Goal: Task Accomplishment & Management: Use online tool/utility

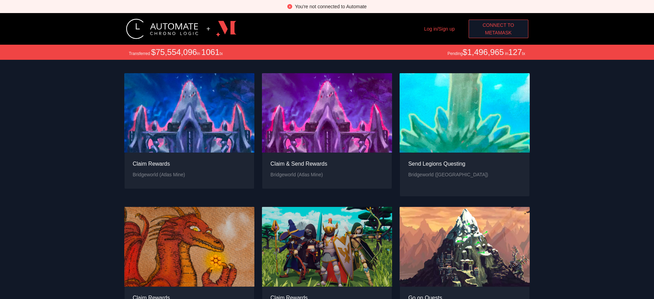
click at [498, 25] on span "Connect to" at bounding box center [498, 25] width 32 height 8
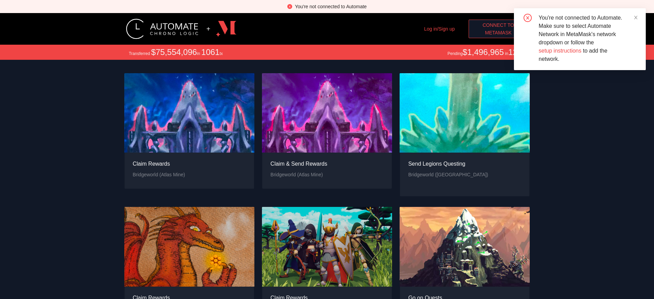
click at [498, 33] on span "MetaMask" at bounding box center [498, 33] width 27 height 8
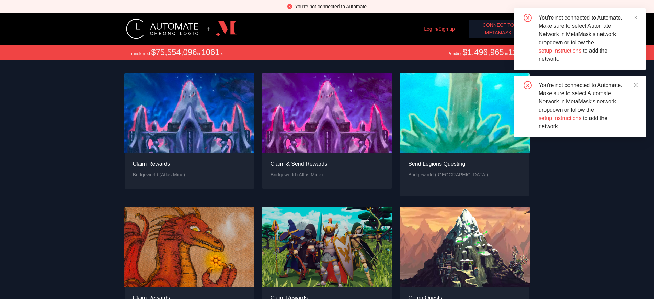
click at [498, 33] on span "MetaMask" at bounding box center [498, 33] width 27 height 8
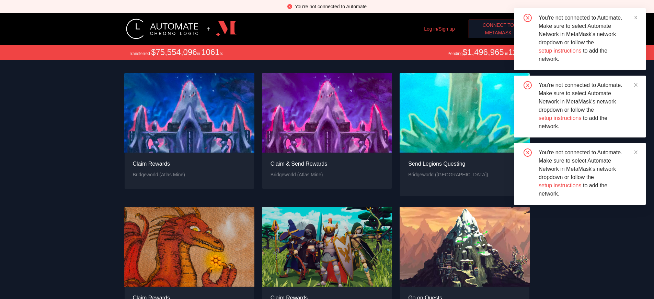
click at [498, 33] on span "MetaMask" at bounding box center [498, 33] width 27 height 8
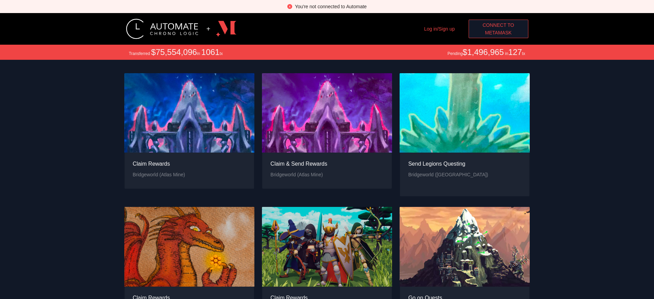
click at [498, 33] on span "MetaMask" at bounding box center [498, 33] width 27 height 8
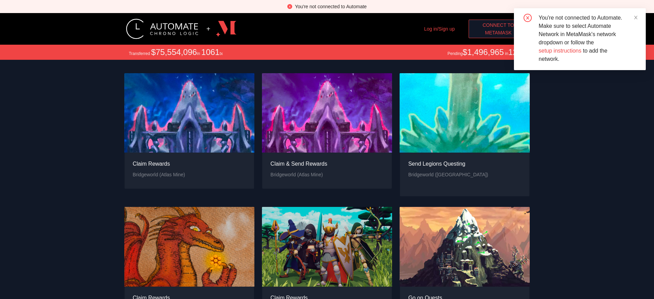
click at [498, 33] on span "MetaMask" at bounding box center [498, 33] width 27 height 8
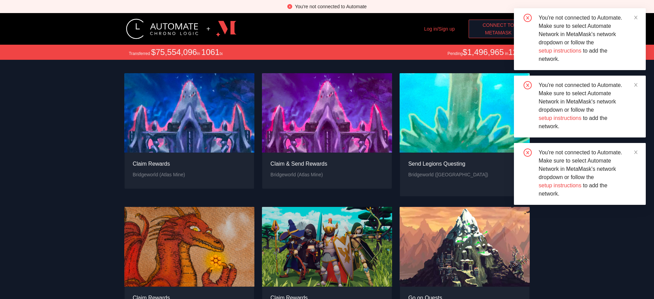
click at [498, 33] on span "MetaMask" at bounding box center [498, 33] width 27 height 8
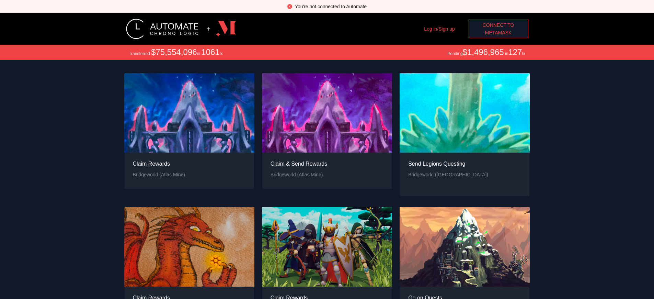
click at [330, 7] on div "You're not connected to Automate" at bounding box center [331, 7] width 72 height 8
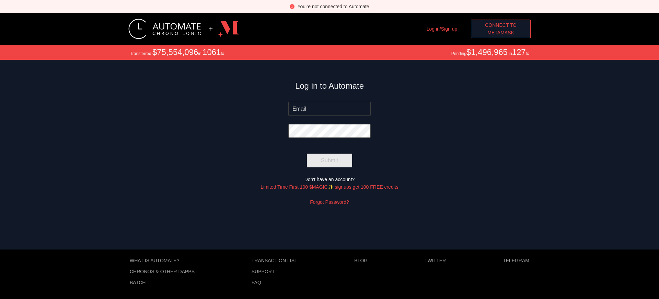
click at [501, 33] on span "MetaMask" at bounding box center [500, 33] width 27 height 8
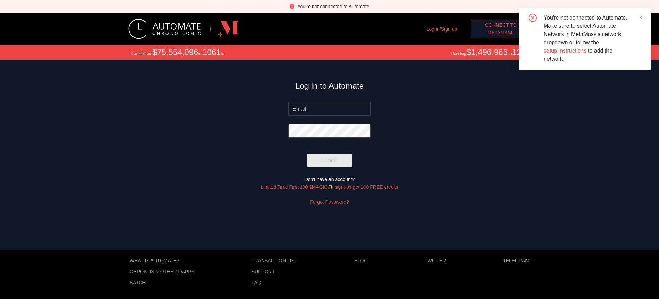
click at [501, 33] on span "MetaMask" at bounding box center [500, 33] width 27 height 8
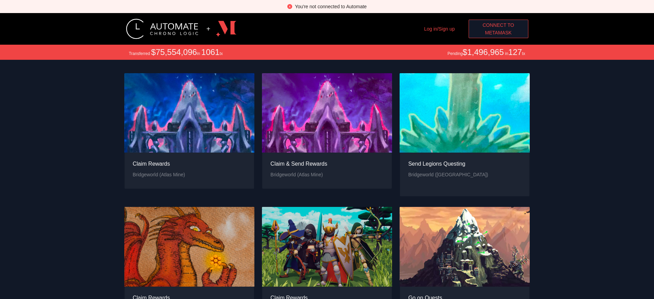
click at [330, 7] on div "You're not connected to Automate" at bounding box center [331, 7] width 72 height 8
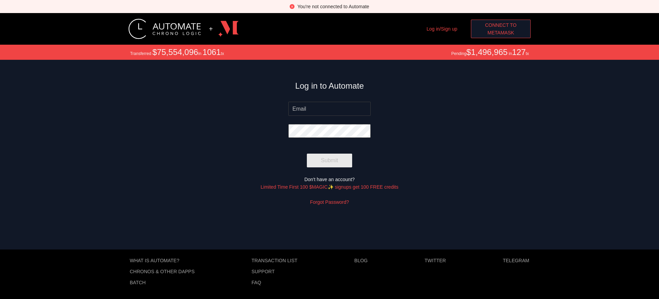
click at [501, 33] on span "MetaMask" at bounding box center [500, 33] width 27 height 8
click at [333, 7] on div "You're not connected to Automate" at bounding box center [333, 7] width 72 height 8
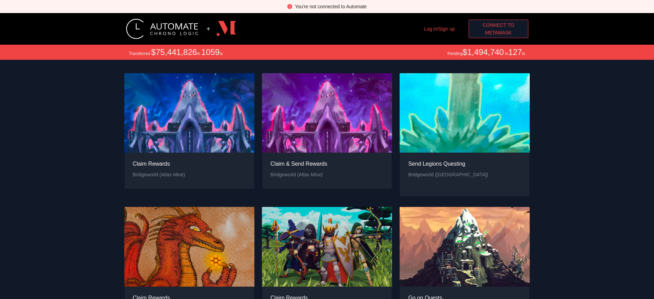
click at [498, 33] on span "MetaMask" at bounding box center [498, 33] width 27 height 8
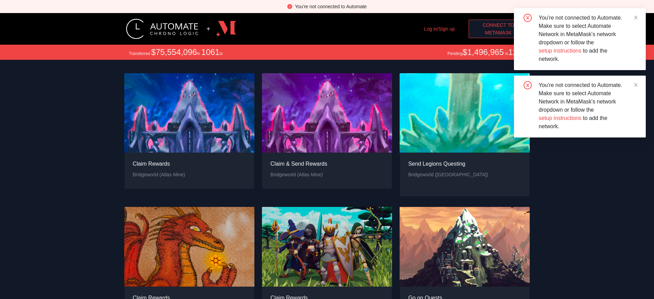
click at [498, 33] on span "MetaMask" at bounding box center [498, 33] width 27 height 8
click at [330, 7] on div "You're not connected to Automate" at bounding box center [331, 7] width 72 height 8
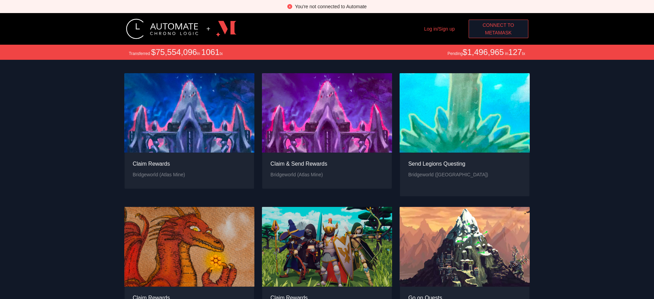
click at [498, 25] on span "Connect to" at bounding box center [498, 25] width 32 height 8
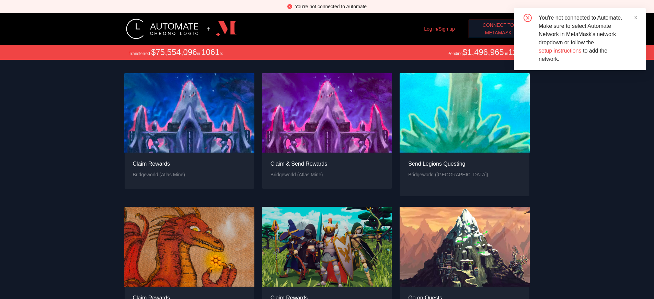
click at [498, 33] on span "MetaMask" at bounding box center [498, 33] width 27 height 8
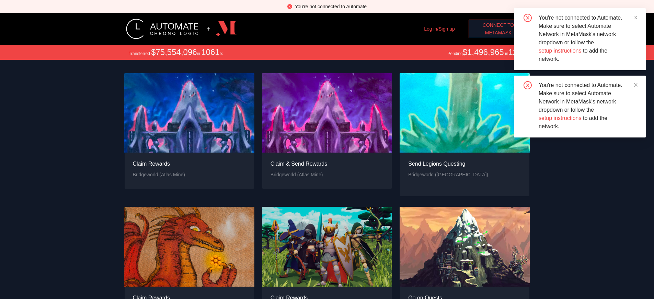
click at [498, 33] on span "MetaMask" at bounding box center [498, 33] width 27 height 8
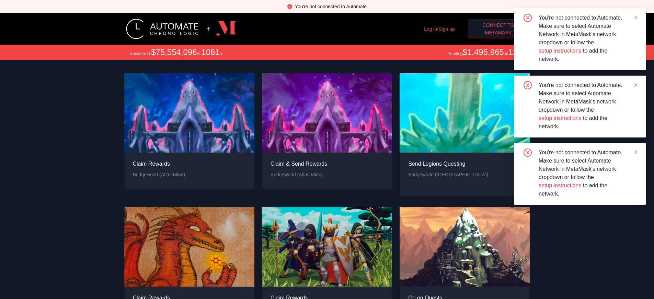
click at [330, 7] on div "You're not connected to Automate" at bounding box center [331, 7] width 72 height 8
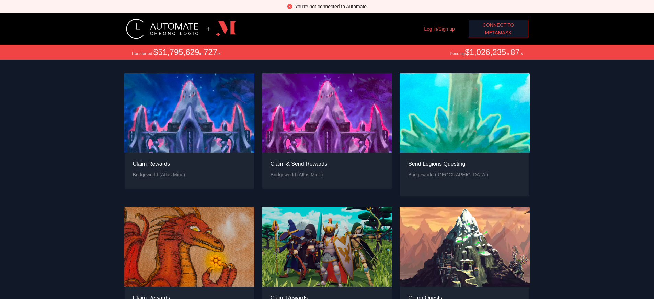
click at [498, 33] on span "MetaMask" at bounding box center [498, 33] width 27 height 8
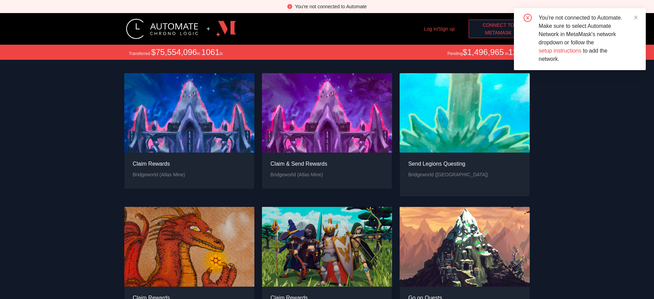
click at [498, 33] on span "MetaMask" at bounding box center [498, 33] width 27 height 8
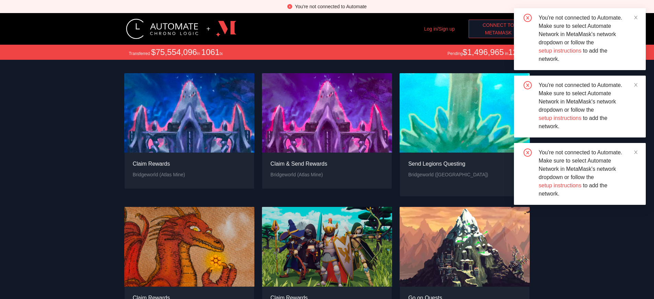
click at [498, 25] on span "Connect to" at bounding box center [498, 25] width 32 height 8
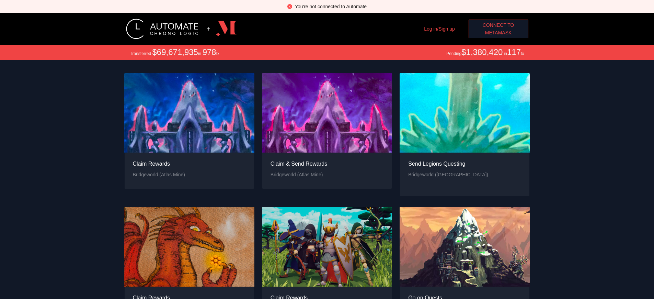
click at [498, 25] on span "Connect to" at bounding box center [498, 25] width 32 height 8
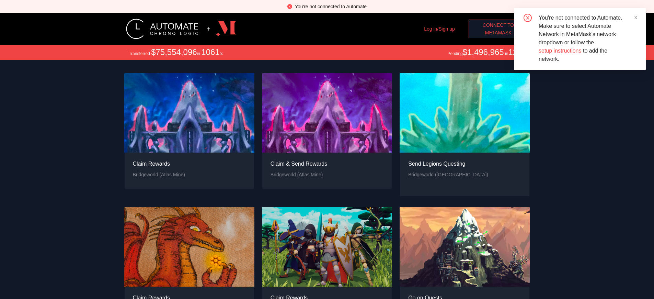
click at [498, 33] on span "MetaMask" at bounding box center [498, 33] width 27 height 8
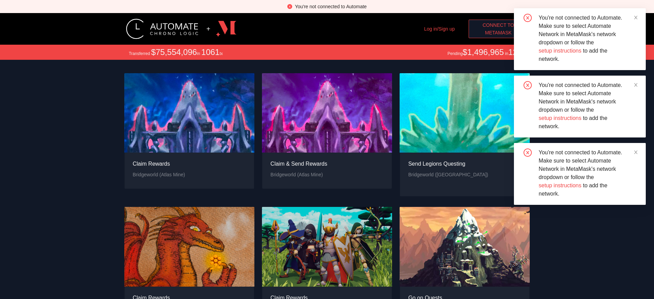
click at [498, 25] on span "Connect to" at bounding box center [498, 25] width 32 height 8
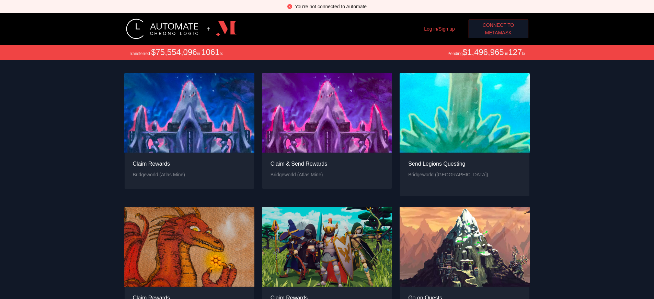
click at [330, 7] on div "You're not connected to Automate" at bounding box center [331, 7] width 72 height 8
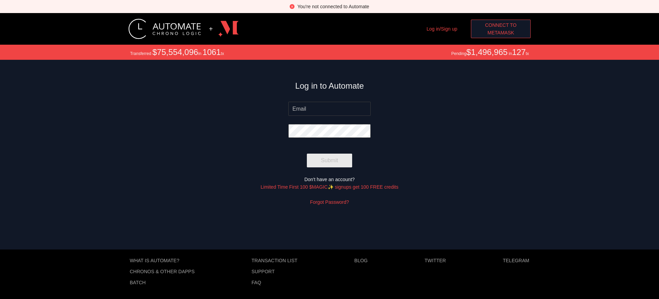
click at [501, 33] on span "MetaMask" at bounding box center [500, 33] width 27 height 8
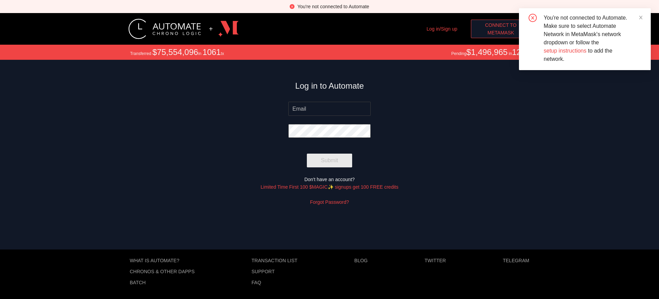
click at [501, 25] on span "Connect to" at bounding box center [501, 25] width 32 height 8
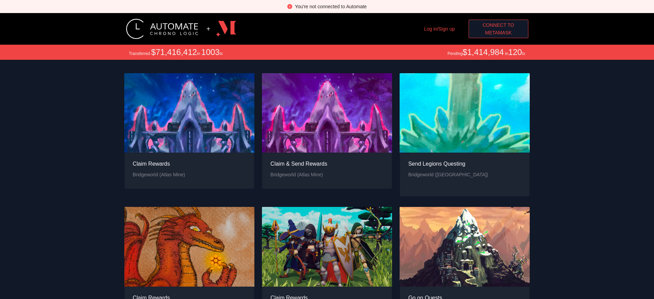
click at [498, 25] on span "Connect to" at bounding box center [498, 25] width 32 height 8
click at [498, 33] on span "MetaMask" at bounding box center [498, 33] width 27 height 8
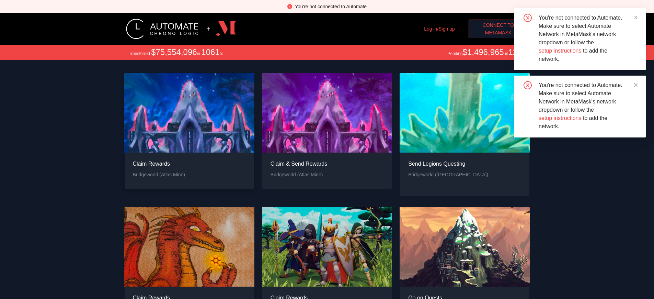
click at [159, 168] on div "Claim Rewards" at bounding box center [159, 163] width 52 height 9
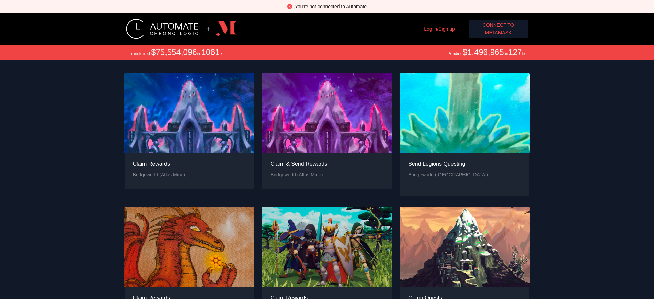
click at [330, 7] on div "You're not connected to Automate" at bounding box center [331, 7] width 72 height 8
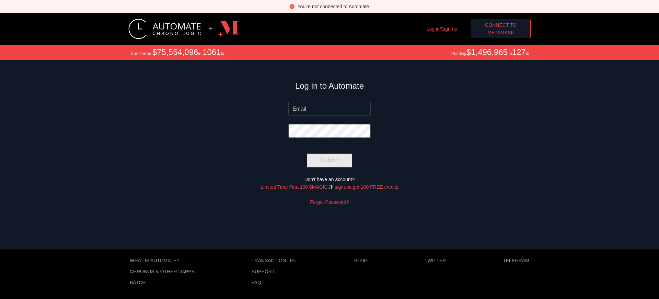
click at [501, 33] on span "MetaMask" at bounding box center [500, 33] width 27 height 8
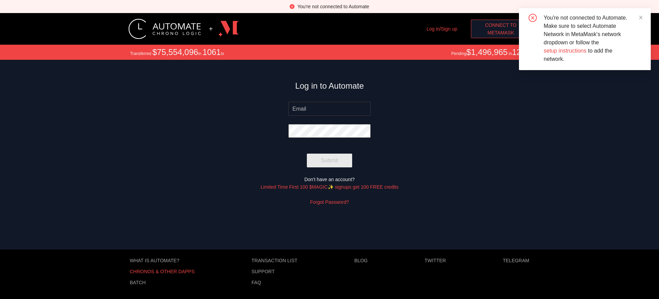
click at [162, 271] on p "Chronos & other dApps" at bounding box center [162, 270] width 65 height 5
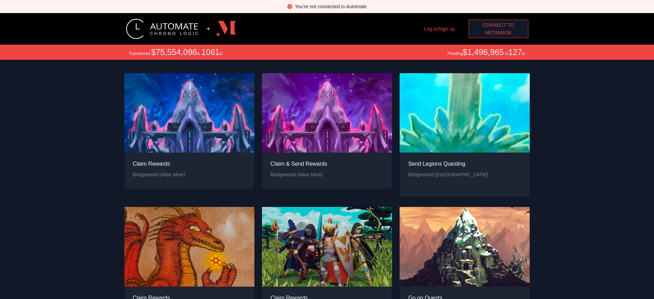
click at [498, 33] on span "MetaMask" at bounding box center [498, 33] width 27 height 8
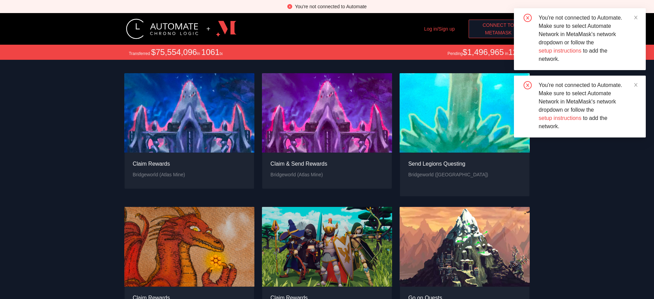
click at [498, 33] on span "MetaMask" at bounding box center [498, 33] width 27 height 8
click at [159, 168] on div "Claim Rewards" at bounding box center [159, 163] width 52 height 9
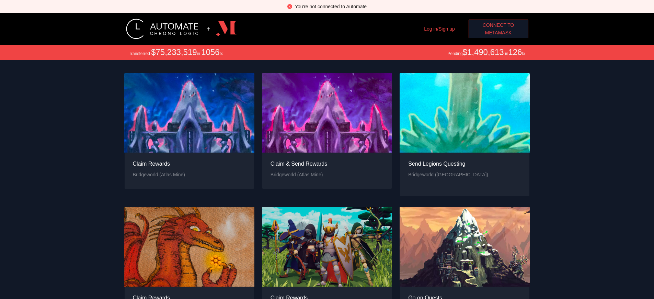
click at [498, 25] on span "Connect to" at bounding box center [498, 25] width 32 height 8
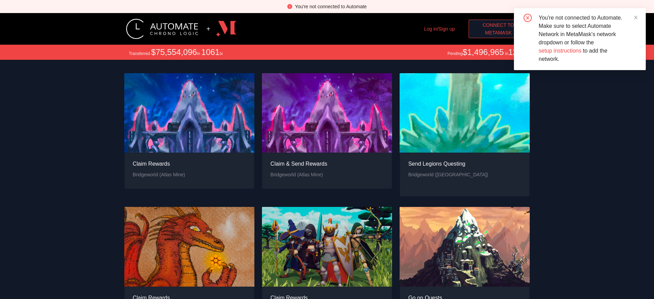
click at [498, 33] on span "MetaMask" at bounding box center [498, 33] width 27 height 8
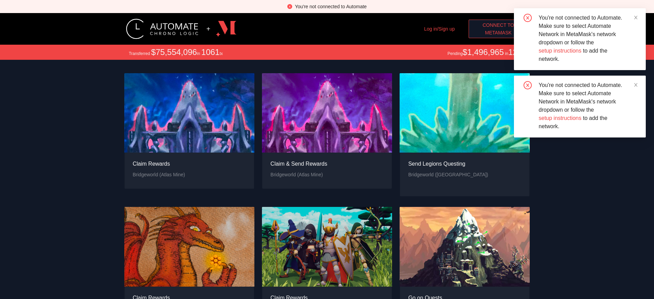
click at [498, 33] on span "MetaMask" at bounding box center [498, 33] width 27 height 8
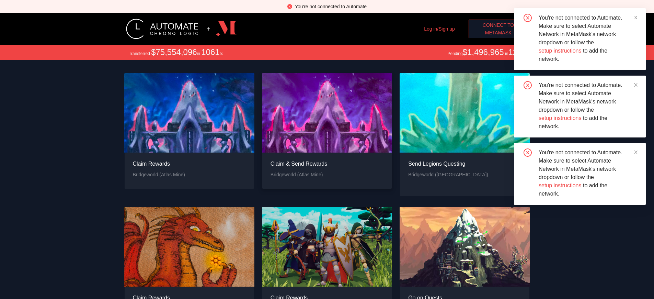
click at [299, 168] on div "Claim & Send Rewards" at bounding box center [298, 163] width 57 height 9
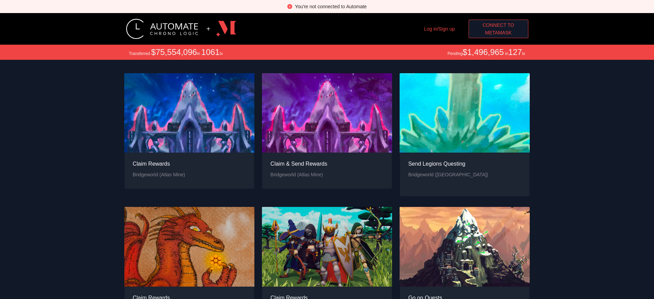
click at [498, 33] on span "MetaMask" at bounding box center [498, 33] width 27 height 8
click at [299, 168] on div "Claim & Send Rewards" at bounding box center [298, 163] width 57 height 9
click at [330, 7] on div "You're not connected to Automate" at bounding box center [331, 7] width 72 height 8
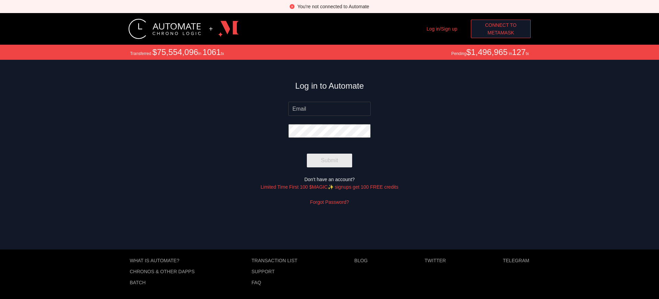
click at [501, 33] on span "MetaMask" at bounding box center [500, 33] width 27 height 8
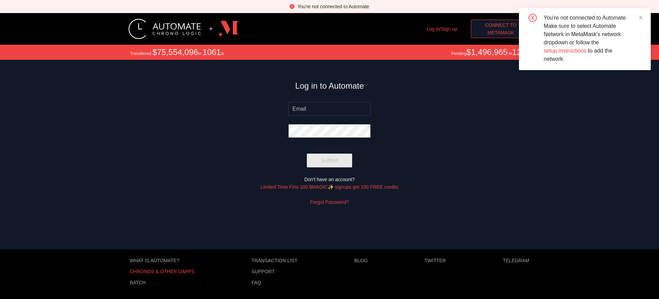
click at [162, 271] on p "Chronos & other dApps" at bounding box center [162, 270] width 65 height 5
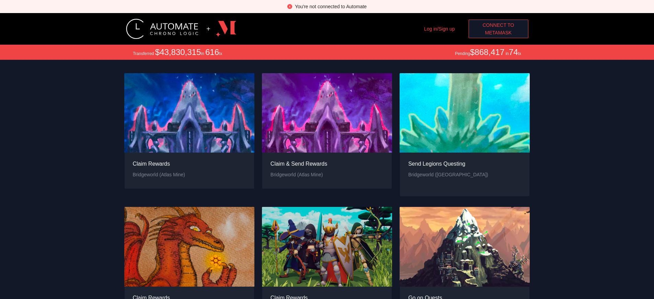
click at [498, 25] on span "Connect to" at bounding box center [498, 25] width 32 height 8
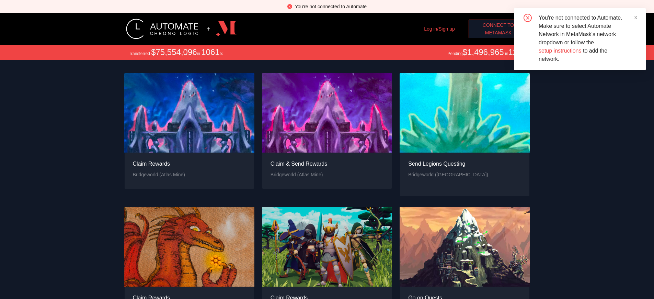
click at [498, 33] on span "MetaMask" at bounding box center [498, 33] width 27 height 8
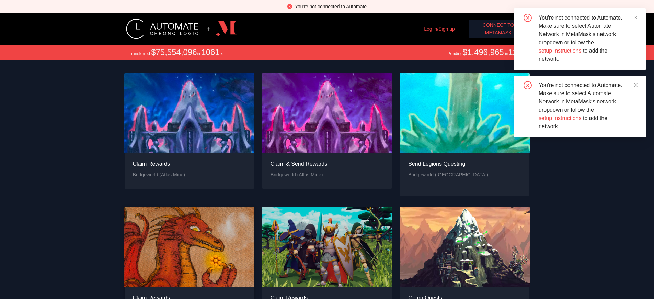
click at [153, 293] on div "Claim Rewards" at bounding box center [154, 297] width 42 height 9
